Goal: Find specific page/section: Find specific page/section

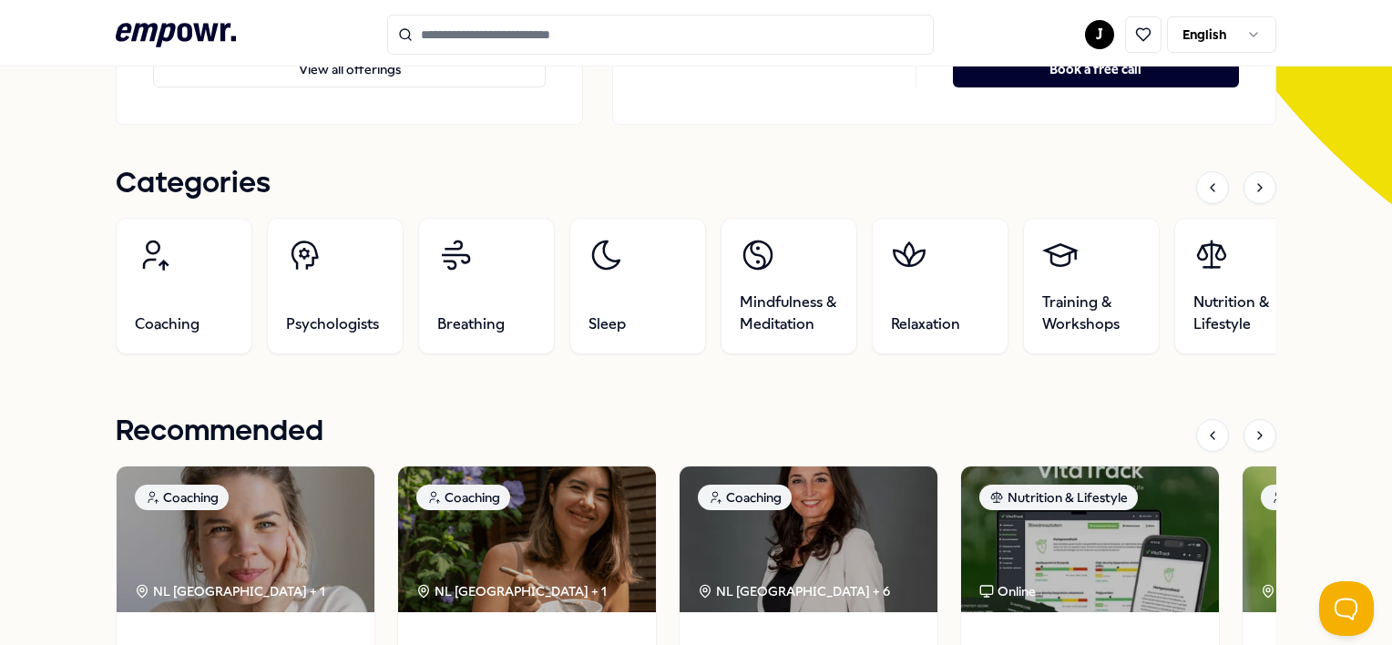
scroll to position [547, 0]
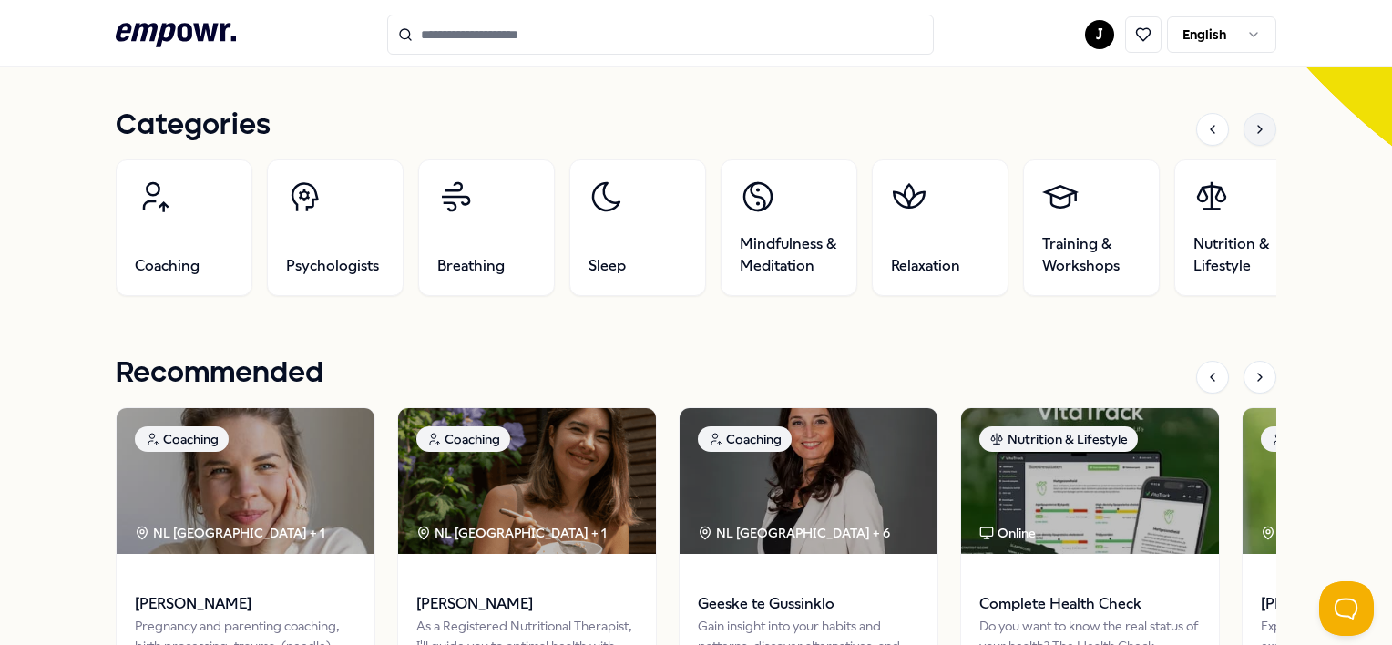
click at [1253, 122] on icon at bounding box center [1260, 129] width 15 height 15
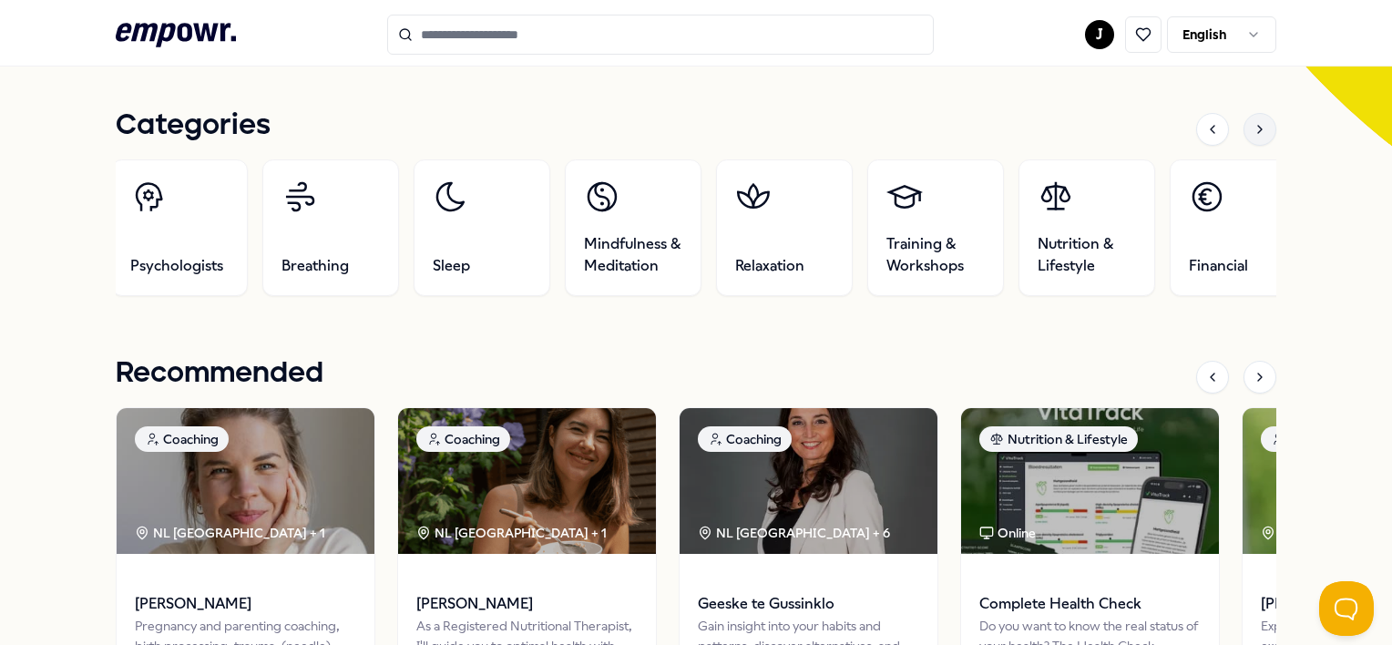
click at [1253, 123] on icon at bounding box center [1260, 129] width 15 height 15
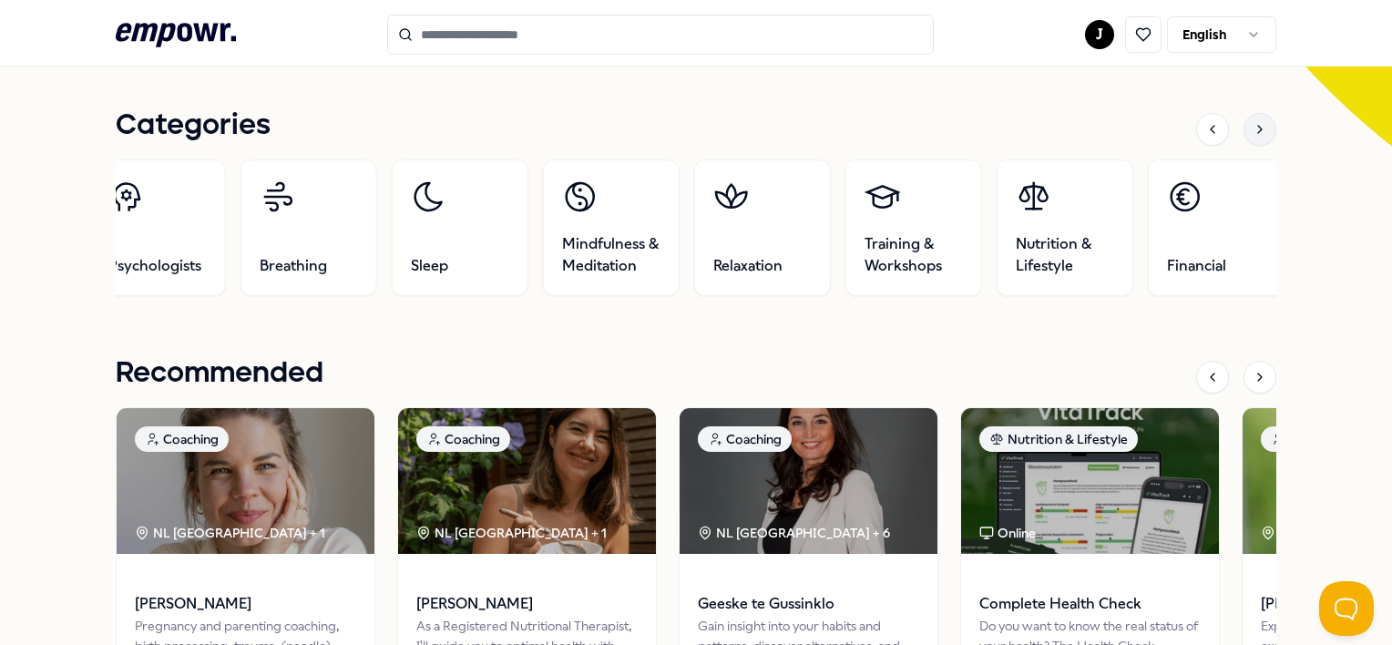
click at [1253, 123] on icon at bounding box center [1260, 129] width 15 height 15
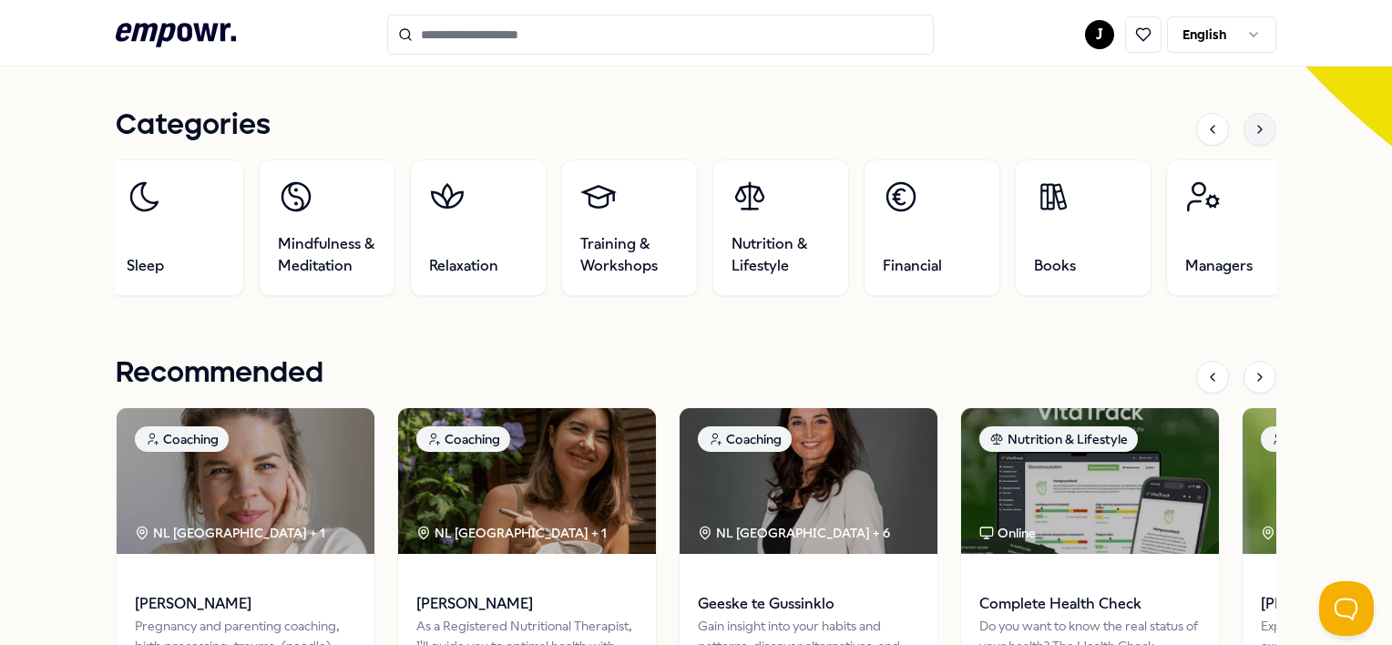
click at [1253, 123] on icon at bounding box center [1260, 129] width 15 height 15
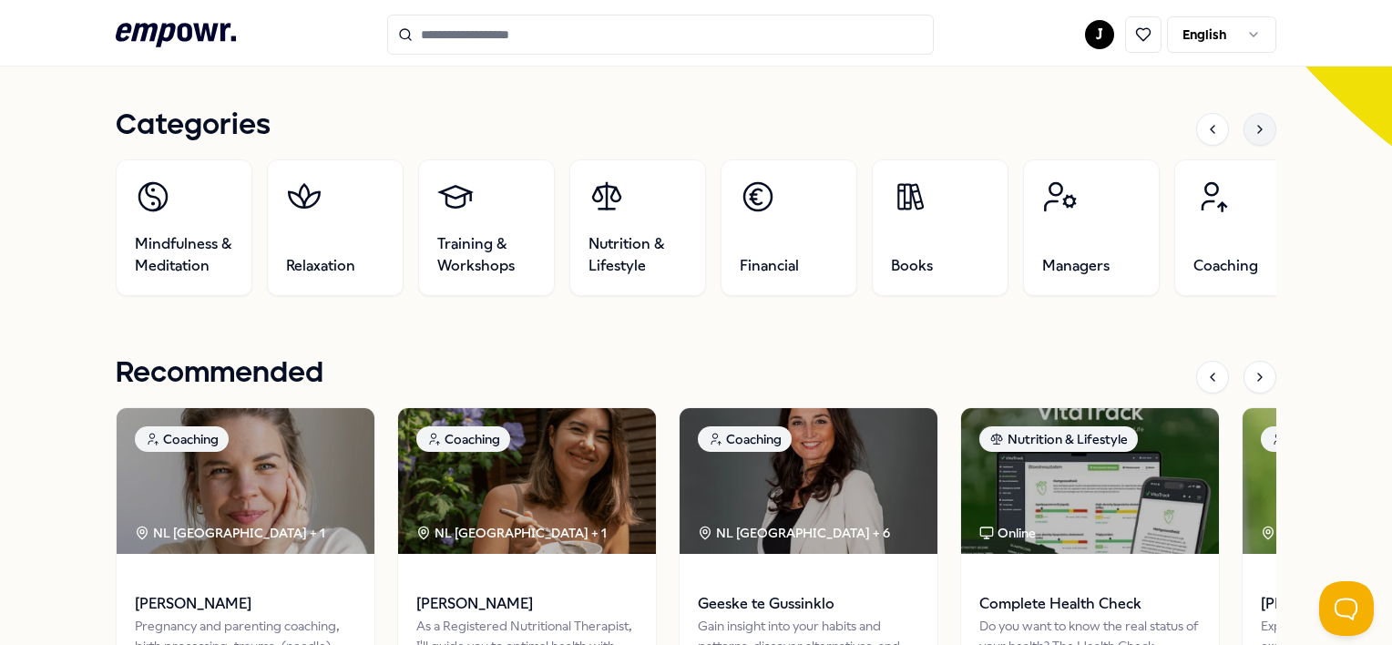
drag, startPoint x: 1243, startPoint y: 123, endPoint x: 1251, endPoint y: 134, distance: 13.7
click at [1253, 134] on icon at bounding box center [1260, 129] width 15 height 15
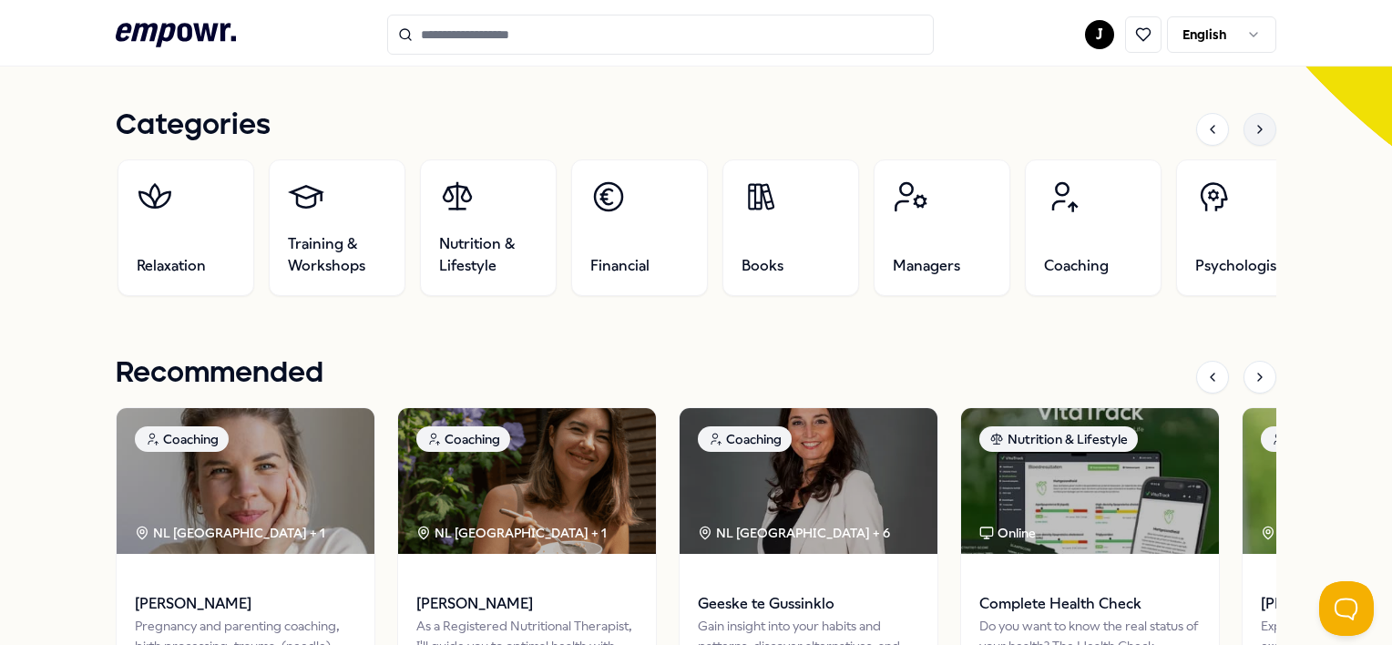
click at [1253, 134] on icon at bounding box center [1260, 129] width 15 height 15
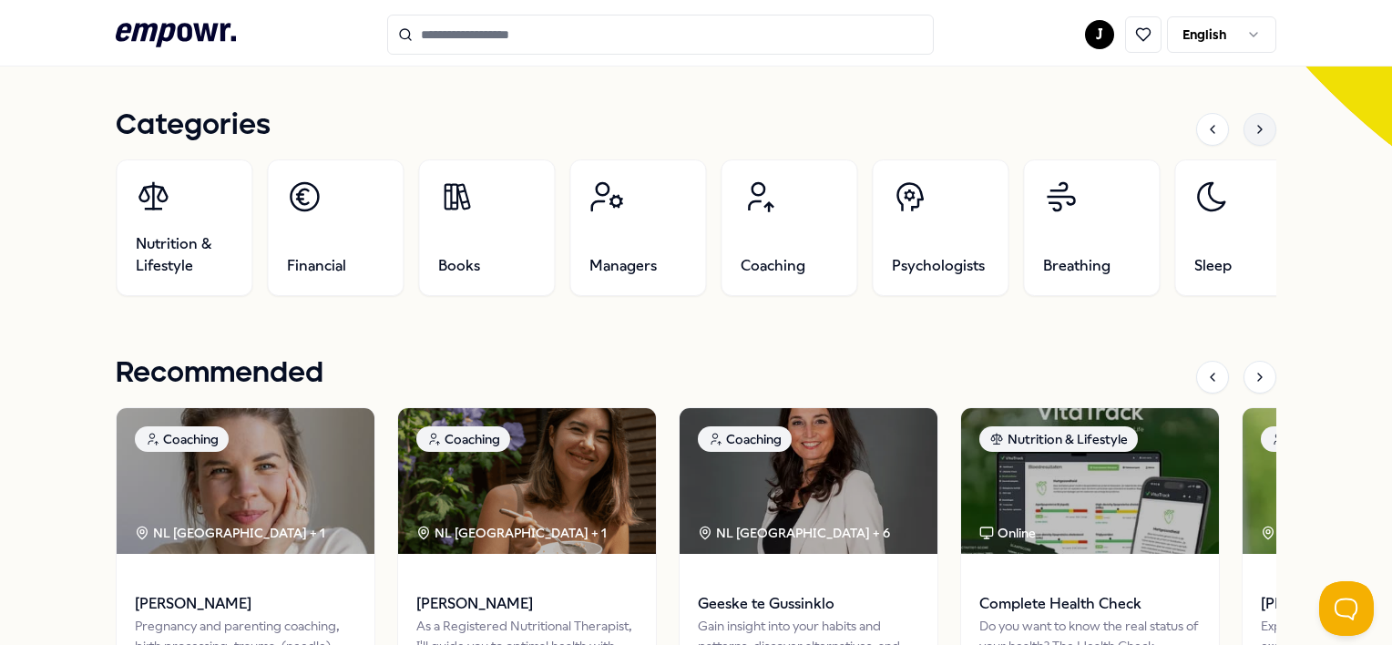
click at [1253, 134] on icon at bounding box center [1260, 129] width 15 height 15
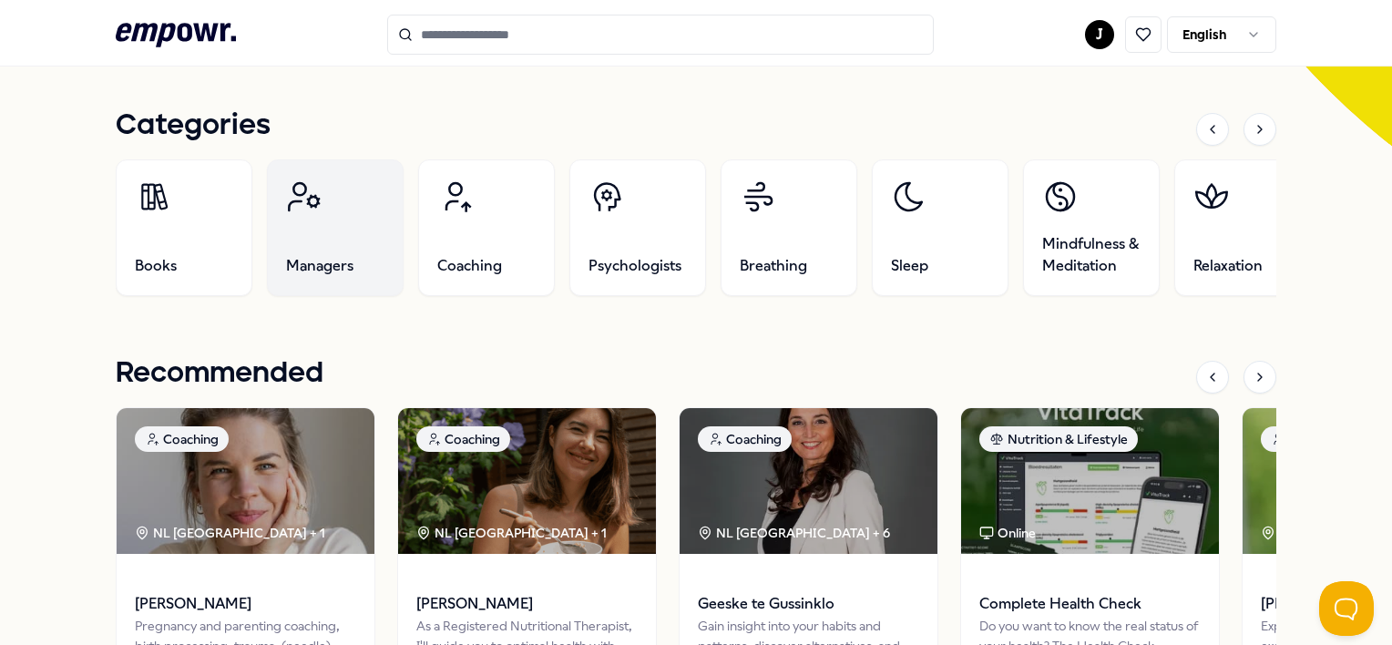
click at [301, 269] on span "Managers" at bounding box center [319, 266] width 67 height 22
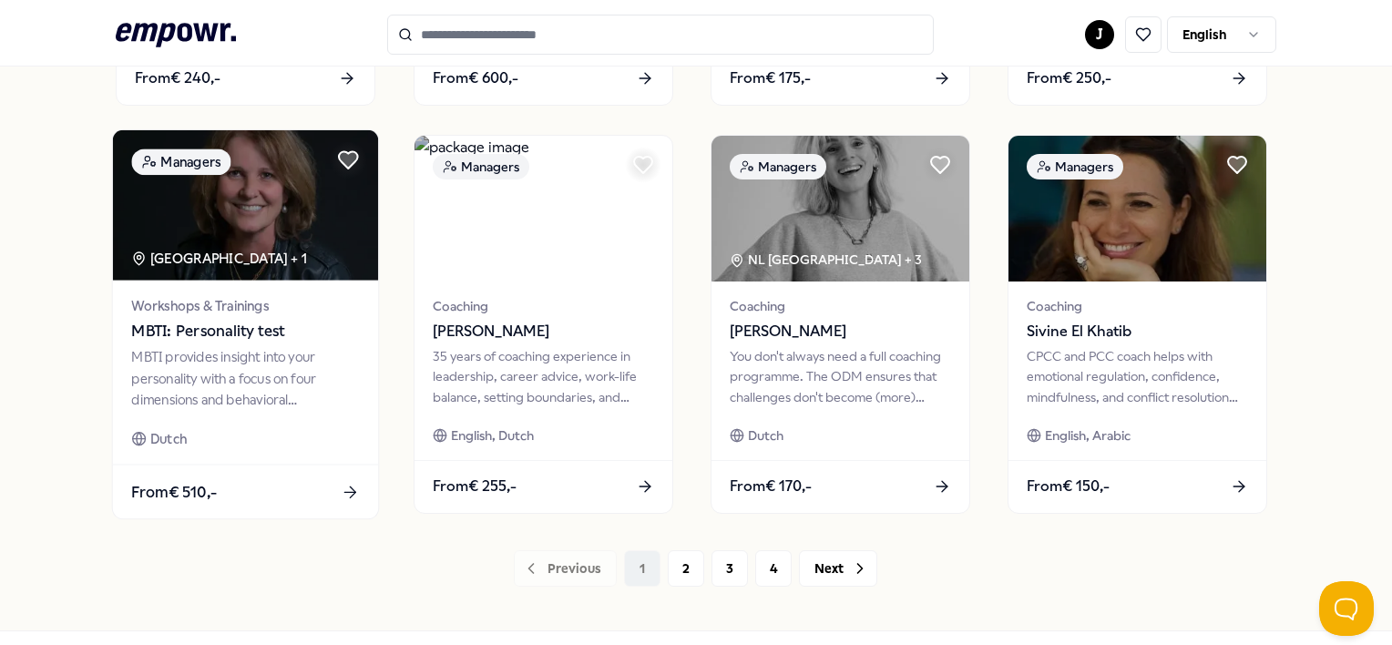
scroll to position [937, 0]
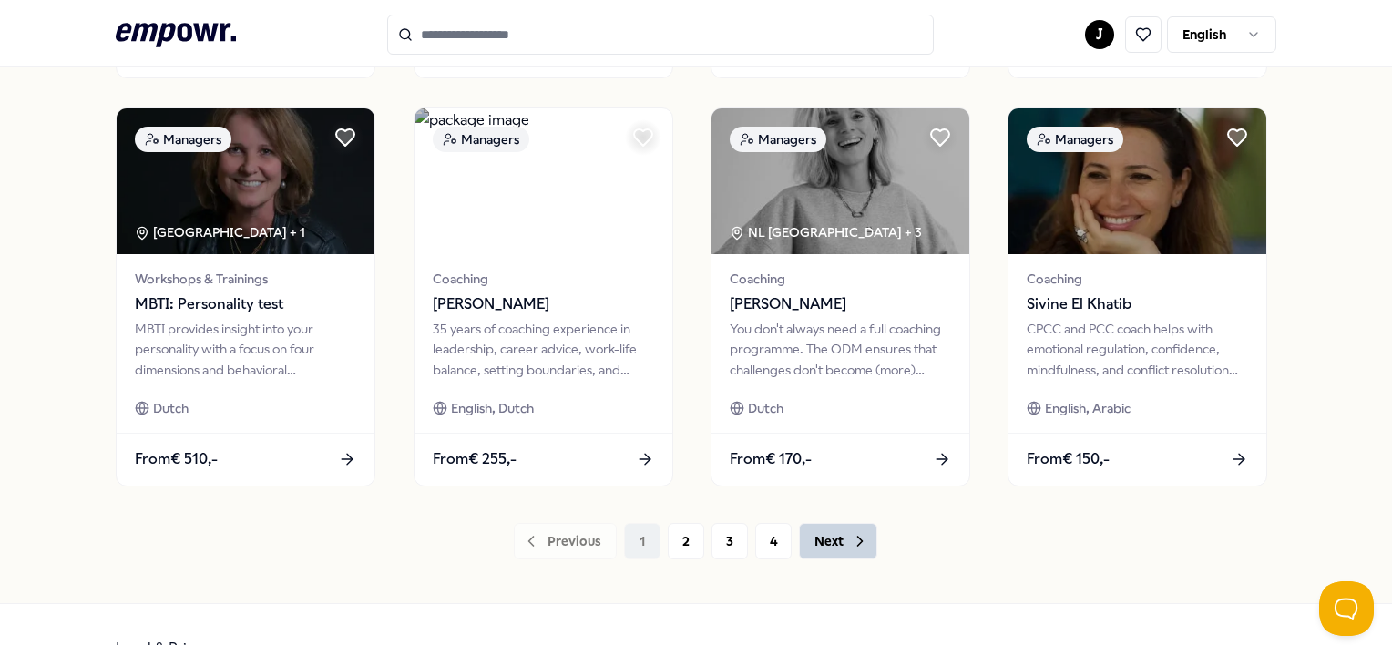
click at [837, 544] on button "Next" at bounding box center [838, 541] width 78 height 36
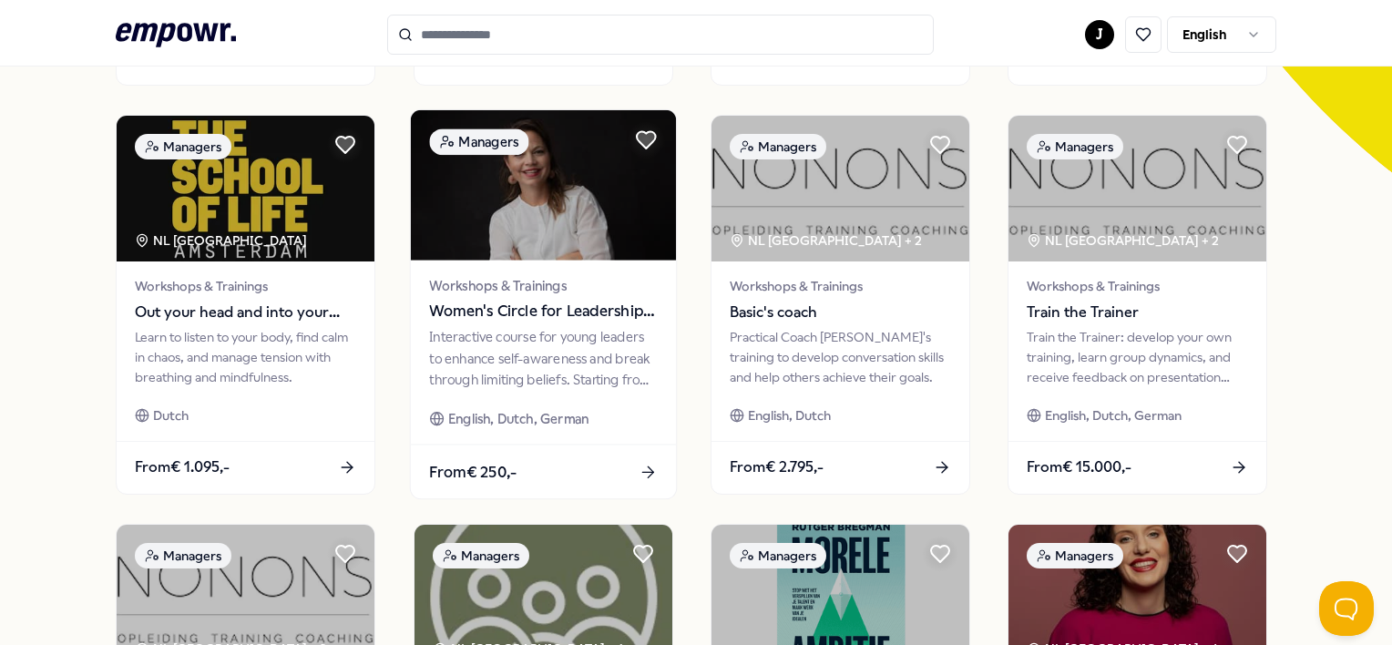
scroll to position [481, 0]
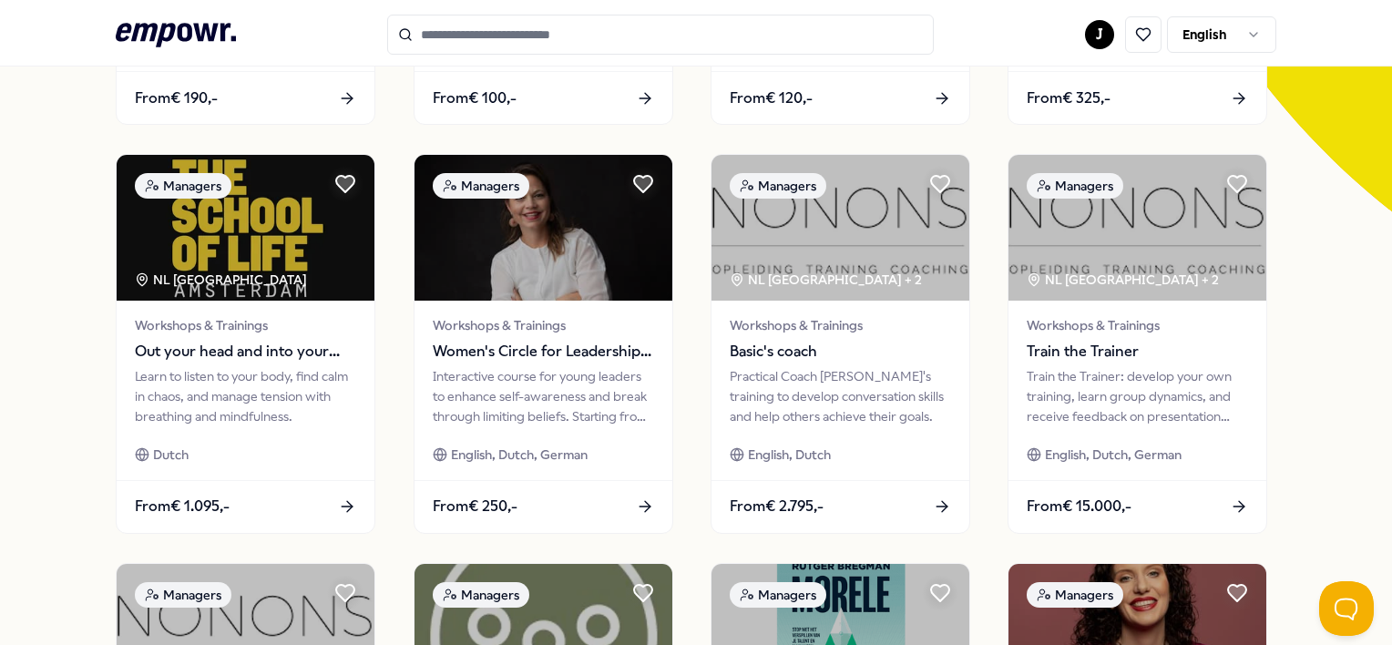
click at [225, 48] on icon ".empowr-logo_svg__cls-1{fill:#03032f}" at bounding box center [176, 35] width 120 height 34
